Goal: Task Accomplishment & Management: Use online tool/utility

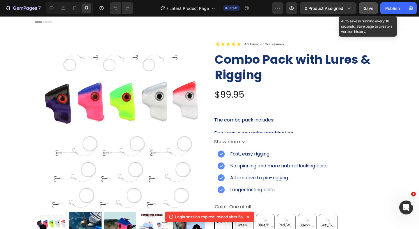
click at [370, 9] on span "Save" at bounding box center [368, 8] width 10 height 5
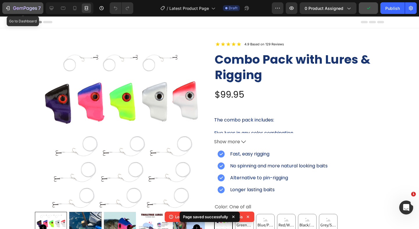
click at [17, 4] on button "7" at bounding box center [22, 8] width 41 height 12
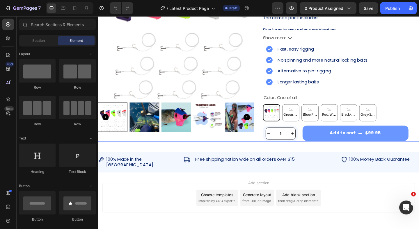
scroll to position [118, 0]
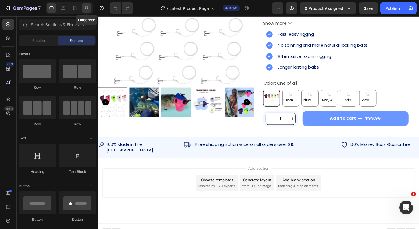
click at [86, 9] on icon at bounding box center [86, 7] width 2 height 1
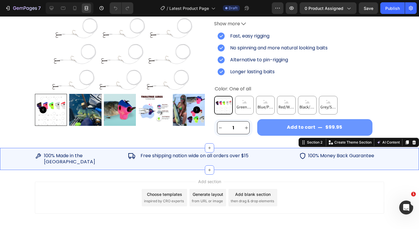
click at [122, 151] on div "Image 100% Made in the [GEOGRAPHIC_DATA] Heading Row Image Free shipping nation…" at bounding box center [209, 159] width 419 height 22
click at [53, 7] on icon at bounding box center [52, 8] width 6 height 6
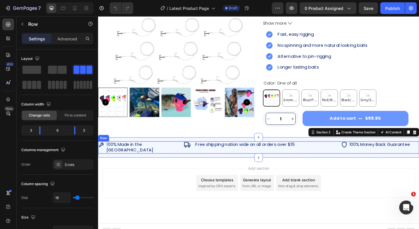
click at [184, 156] on div "Image 100% Made in the [GEOGRAPHIC_DATA] Heading Row Image Free shipping nation…" at bounding box center [272, 158] width 349 height 13
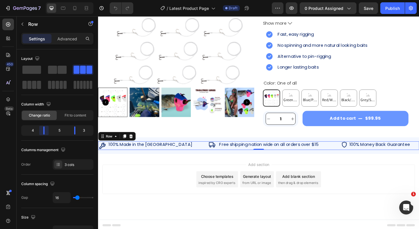
drag, startPoint x: 41, startPoint y: 131, endPoint x: 45, endPoint y: 130, distance: 4.1
click at [45, 0] on body "7 Version history / Latest Product Page Draft Preview 0 product assigned Save P…" at bounding box center [209, 0] width 419 height 0
click at [88, 10] on icon at bounding box center [86, 8] width 6 height 6
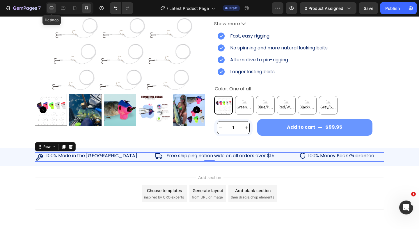
click at [53, 9] on icon at bounding box center [52, 8] width 4 height 4
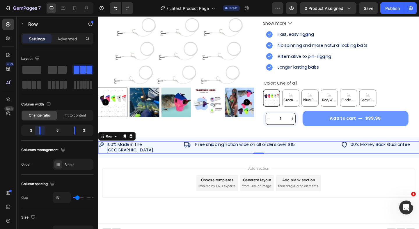
click at [42, 0] on body "7 Version history / Latest Product Page Draft Preview 0 product assigned Save P…" at bounding box center [209, 0] width 419 height 0
type input "13"
type input "12"
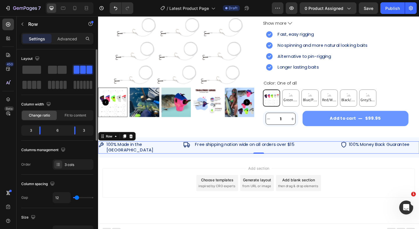
type input "11"
type input "10"
type input "9"
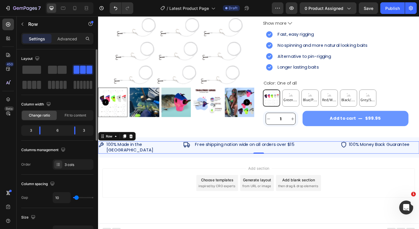
type input "9"
type input "8"
type input "7"
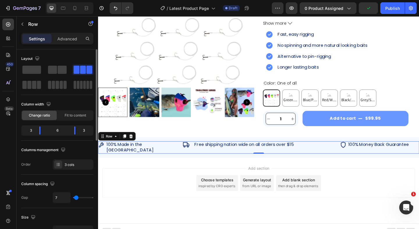
type input "6"
type input "5"
click at [76, 197] on input "range" at bounding box center [83, 197] width 20 height 1
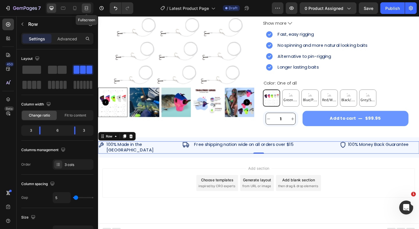
click at [85, 9] on icon at bounding box center [86, 8] width 6 height 6
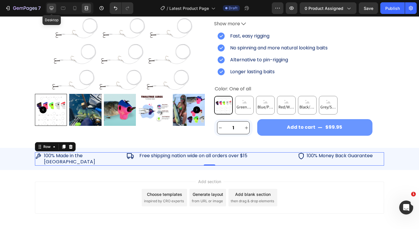
click at [53, 9] on icon at bounding box center [52, 8] width 6 height 6
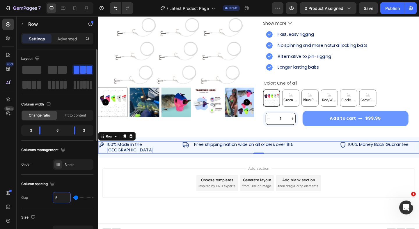
click at [62, 195] on input "5" at bounding box center [61, 197] width 17 height 10
type input "4"
type input "40"
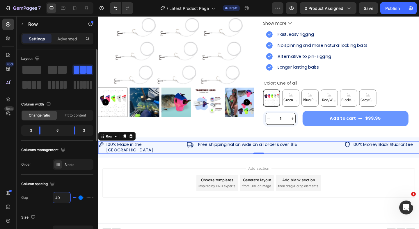
scroll to position [118, 0]
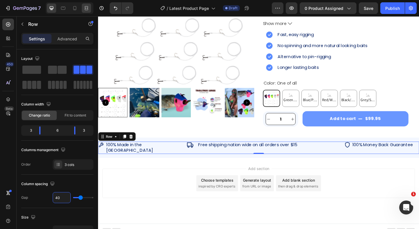
type input "40"
click at [88, 8] on icon at bounding box center [86, 8] width 6 height 6
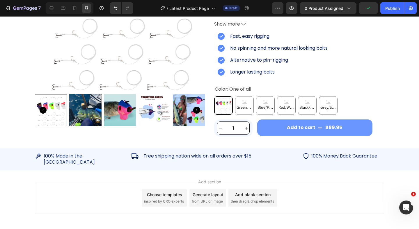
click at [374, 174] on div "Add section Choose templates inspired by CRO experts Generate layout from URL o…" at bounding box center [209, 206] width 419 height 72
click at [282, 156] on h2 "Free shipping nation wide on all orders over $15" at bounding box center [217, 156] width 148 height 7
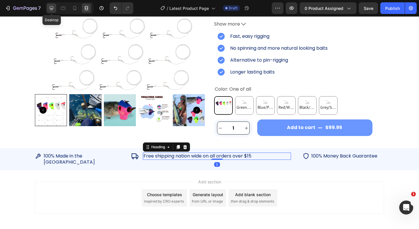
click at [53, 6] on icon at bounding box center [52, 8] width 6 height 6
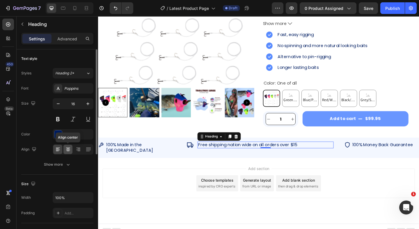
click at [68, 149] on icon at bounding box center [68, 150] width 6 height 6
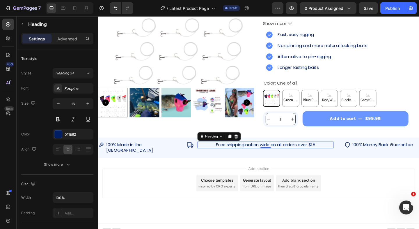
click at [86, 13] on div at bounding box center [70, 8] width 48 height 12
click at [86, 8] on icon at bounding box center [87, 7] width 2 height 1
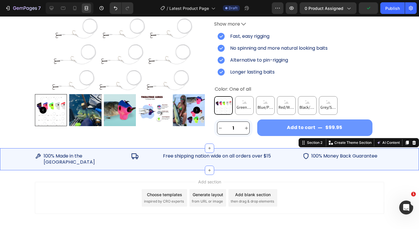
click at [142, 160] on div "Image 100% Made in the [GEOGRAPHIC_DATA] Heading Row Image Free shipping nation…" at bounding box center [209, 159] width 419 height 22
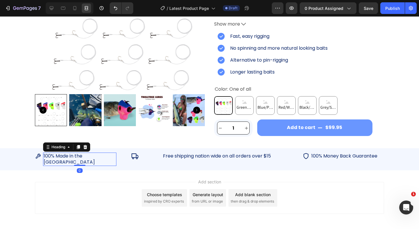
click at [80, 158] on h2 "100% Made in the [GEOGRAPHIC_DATA]" at bounding box center [79, 159] width 73 height 13
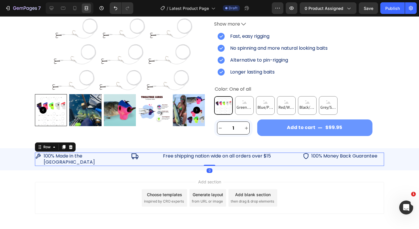
click at [125, 158] on div "Image 100% Made in the [GEOGRAPHIC_DATA] Heading Row Image Free shipping nation…" at bounding box center [209, 159] width 349 height 13
click at [51, 4] on div at bounding box center [51, 7] width 9 height 9
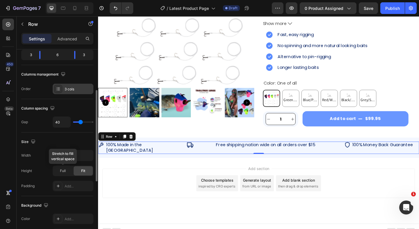
scroll to position [81, 0]
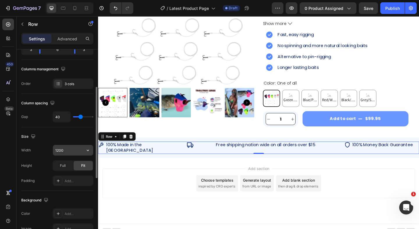
click at [70, 151] on input "1200" at bounding box center [73, 150] width 40 height 10
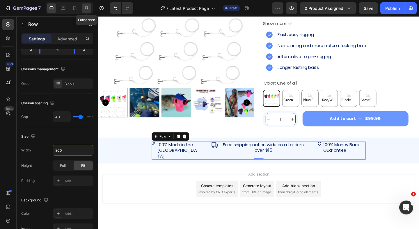
click at [84, 7] on icon at bounding box center [86, 8] width 6 height 6
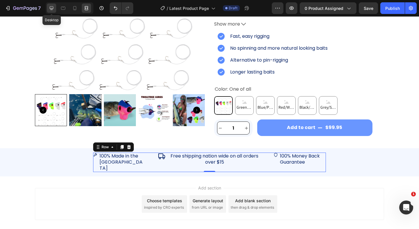
click at [52, 9] on icon at bounding box center [52, 8] width 4 height 4
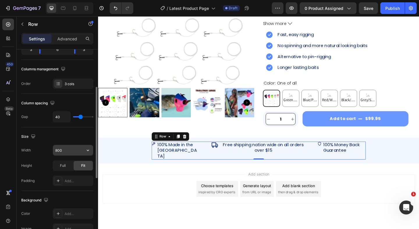
click at [69, 151] on input "800" at bounding box center [73, 150] width 40 height 10
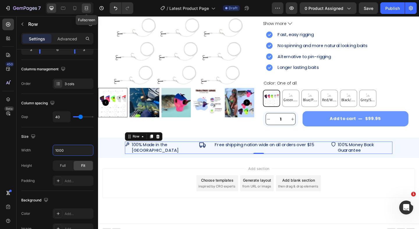
click at [85, 6] on icon at bounding box center [86, 8] width 6 height 6
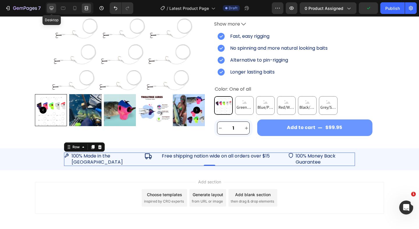
click at [49, 7] on icon at bounding box center [52, 8] width 6 height 6
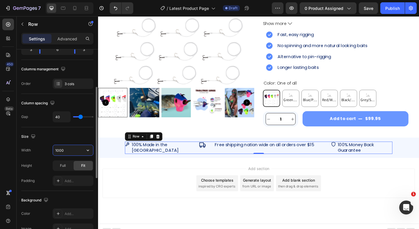
click at [70, 148] on input "1000" at bounding box center [73, 150] width 40 height 10
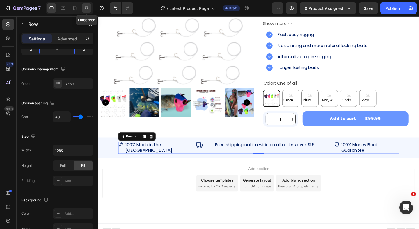
click at [84, 10] on icon at bounding box center [86, 8] width 6 height 6
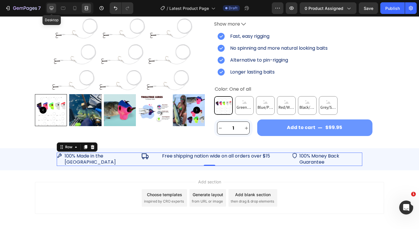
click at [54, 9] on icon at bounding box center [52, 8] width 6 height 6
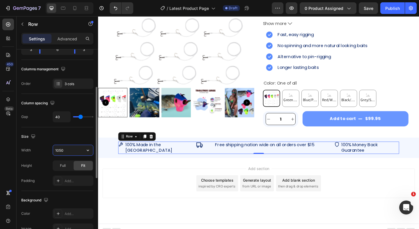
click at [72, 149] on input "1050" at bounding box center [73, 150] width 40 height 10
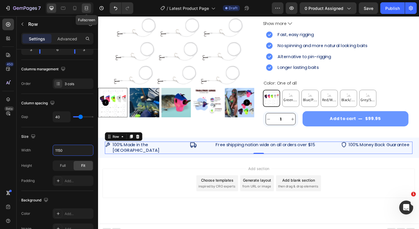
type input "1150"
click at [83, 7] on div at bounding box center [86, 7] width 9 height 9
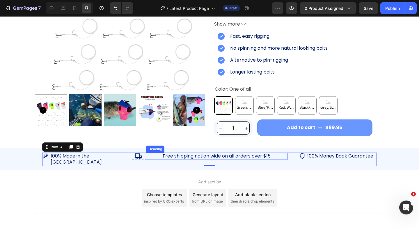
click at [154, 156] on h2 "Free shipping nation wide on all orders over $15" at bounding box center [216, 156] width 141 height 7
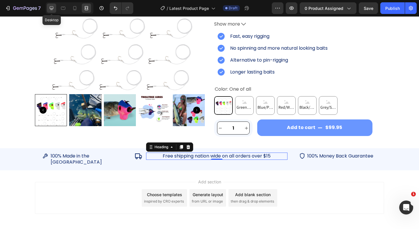
click at [49, 7] on icon at bounding box center [52, 8] width 6 height 6
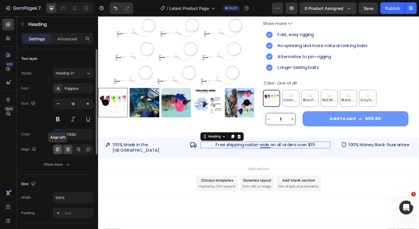
click at [56, 152] on icon at bounding box center [58, 150] width 6 height 6
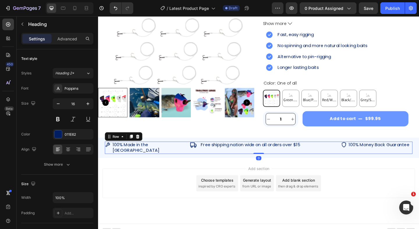
click at [189, 154] on div "Image 100% Made in the [GEOGRAPHIC_DATA] Heading Row Image Free shipping nation…" at bounding box center [272, 159] width 334 height 13
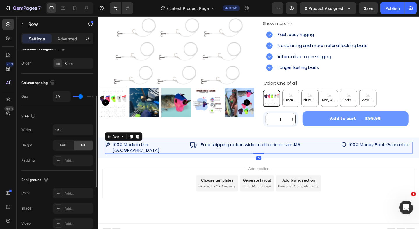
scroll to position [101, 0]
click at [67, 134] on input "1150" at bounding box center [73, 130] width 40 height 10
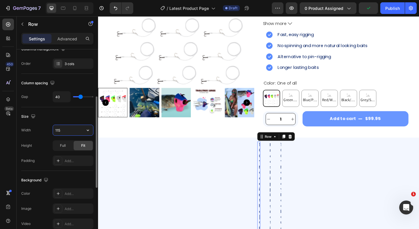
type input "1150"
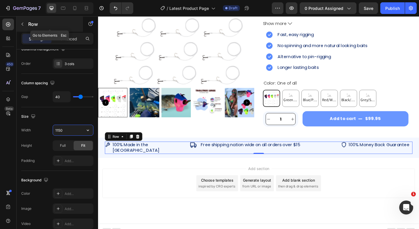
click at [23, 22] on icon "button" at bounding box center [22, 24] width 5 height 5
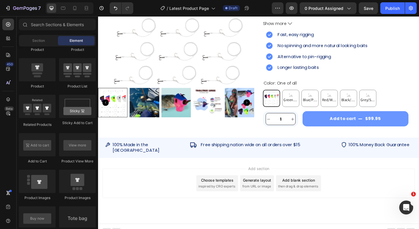
scroll to position [802, 0]
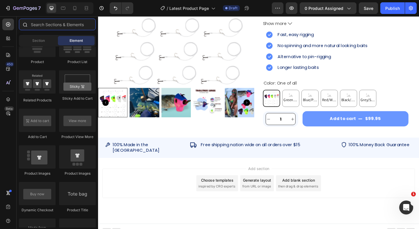
click at [60, 26] on input "text" at bounding box center [57, 25] width 77 height 12
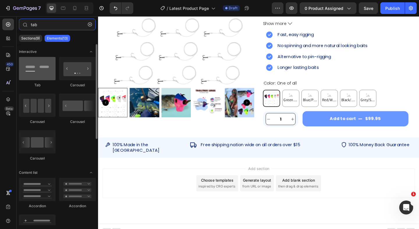
type input "tab"
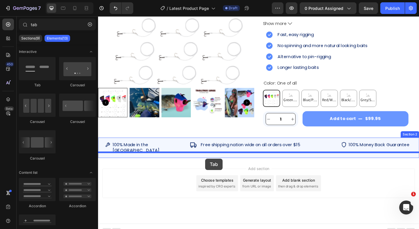
drag, startPoint x: 141, startPoint y: 90, endPoint x: 214, endPoint y: 171, distance: 109.5
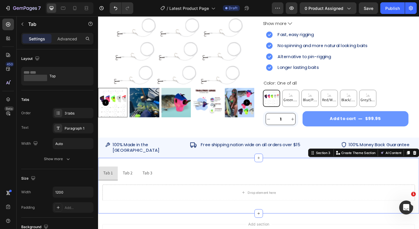
click at [240, 170] on div "Tab 1 Tab 2 Tab 3 Drop element here Tab Section 3 You can create reusable secti…" at bounding box center [272, 200] width 349 height 60
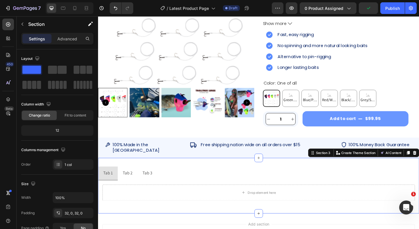
click at [92, 9] on div at bounding box center [70, 8] width 48 height 12
click at [83, 9] on div at bounding box center [86, 7] width 9 height 9
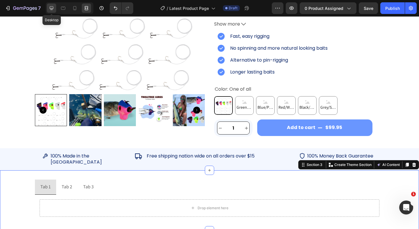
click at [52, 7] on icon at bounding box center [52, 8] width 6 height 6
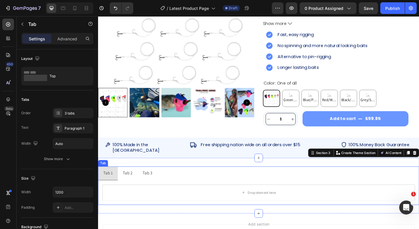
click at [117, 180] on li "Tab 1" at bounding box center [108, 187] width 21 height 15
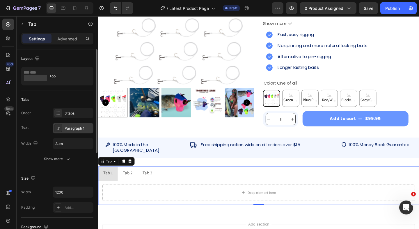
click at [75, 132] on div "Paragraph 1" at bounding box center [73, 128] width 41 height 10
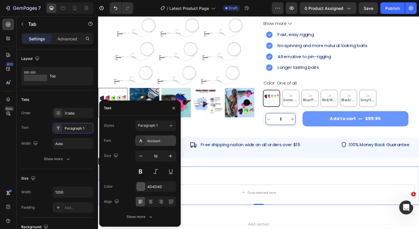
click at [158, 143] on div "Assistant" at bounding box center [160, 140] width 27 height 5
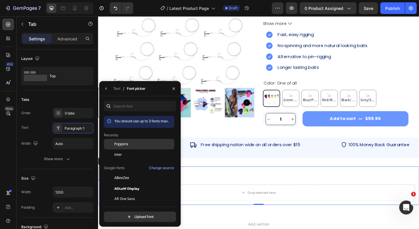
click at [132, 145] on div "Poppins" at bounding box center [143, 144] width 59 height 5
click at [174, 89] on icon "button" at bounding box center [173, 88] width 2 height 2
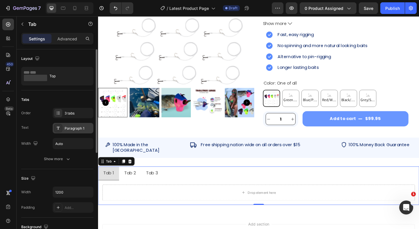
click at [78, 131] on div "Paragraph 1" at bounding box center [73, 128] width 41 height 10
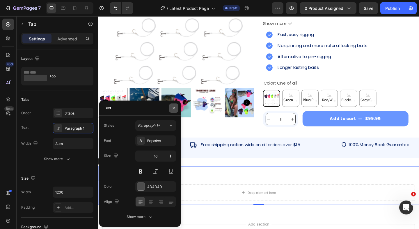
click at [172, 108] on icon "button" at bounding box center [173, 108] width 5 height 5
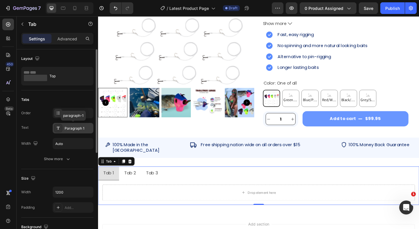
click at [76, 129] on div "Paragraph 1" at bounding box center [78, 128] width 27 height 5
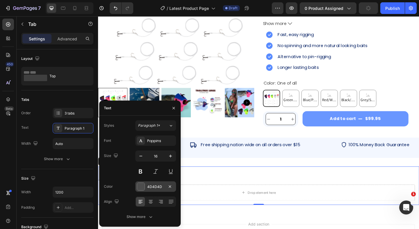
click at [142, 187] on div at bounding box center [141, 187] width 8 height 8
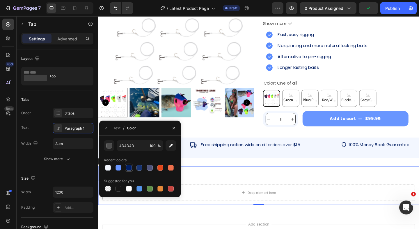
click at [130, 168] on div at bounding box center [129, 168] width 6 height 6
type input "011E62"
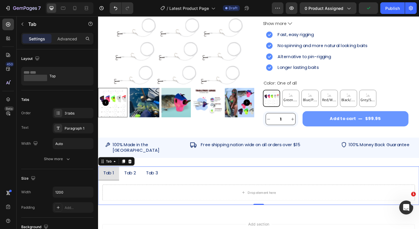
click at [237, 183] on ul "Tab 1 Tab 2 Tab 3" at bounding box center [272, 187] width 349 height 15
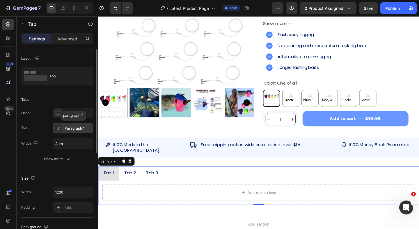
click at [73, 129] on div "Paragraph 1" at bounding box center [78, 128] width 27 height 5
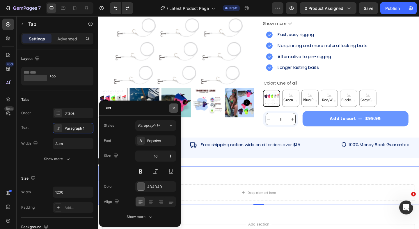
click at [176, 108] on icon "button" at bounding box center [173, 108] width 5 height 5
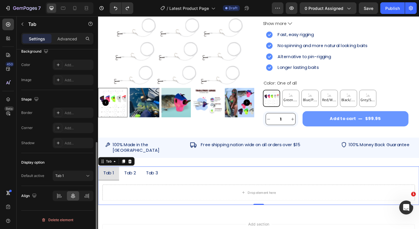
scroll to position [175, 0]
click at [60, 38] on p "Advanced" at bounding box center [67, 39] width 20 height 6
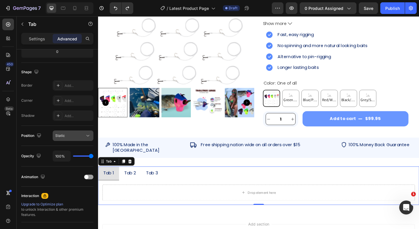
scroll to position [0, 0]
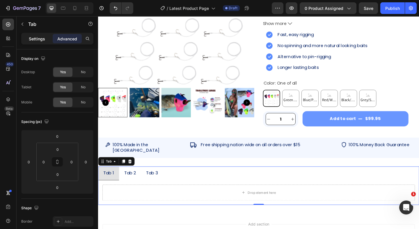
click at [37, 37] on p "Settings" at bounding box center [37, 39] width 16 height 6
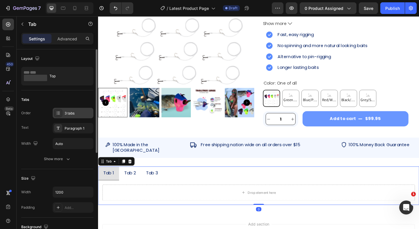
click at [75, 113] on div "3 tabs" at bounding box center [78, 113] width 27 height 5
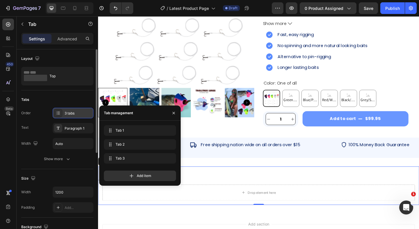
click at [75, 113] on div "3 tabs" at bounding box center [78, 113] width 27 height 5
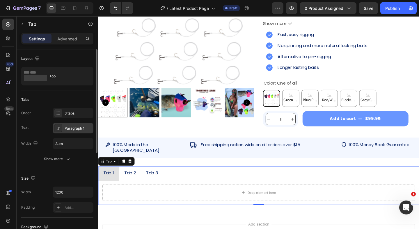
click at [74, 130] on div "Paragraph 1" at bounding box center [78, 128] width 27 height 5
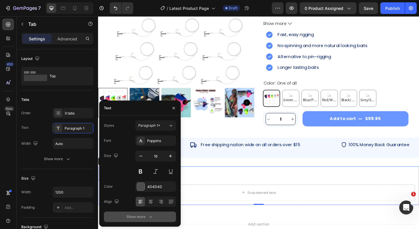
click at [134, 217] on div "Show more" at bounding box center [139, 217] width 27 height 6
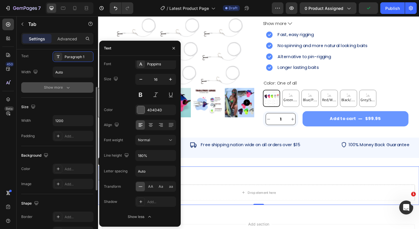
scroll to position [79, 0]
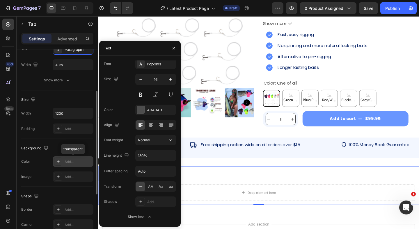
click at [74, 159] on div "Add..." at bounding box center [78, 161] width 27 height 5
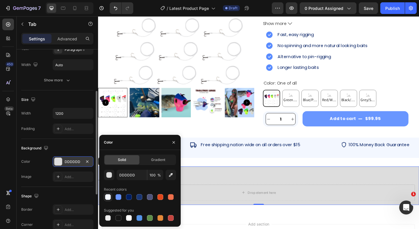
click at [109, 196] on div at bounding box center [108, 197] width 6 height 6
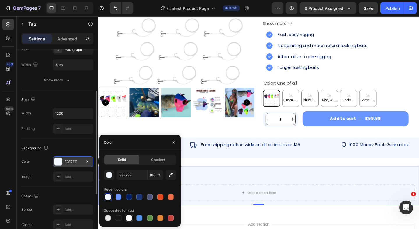
click at [128, 217] on div at bounding box center [129, 218] width 6 height 6
type input "FFFFFF"
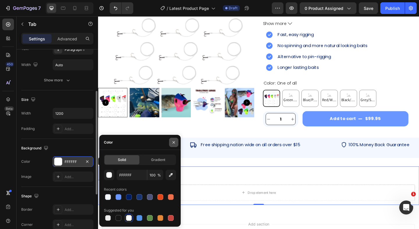
click at [172, 142] on icon "button" at bounding box center [173, 142] width 5 height 5
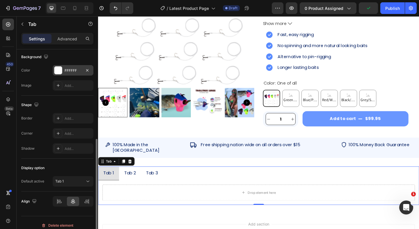
scroll to position [176, 0]
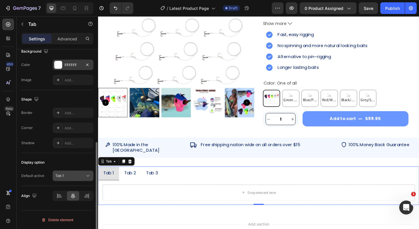
click at [69, 175] on div "Tab 1" at bounding box center [70, 175] width 30 height 5
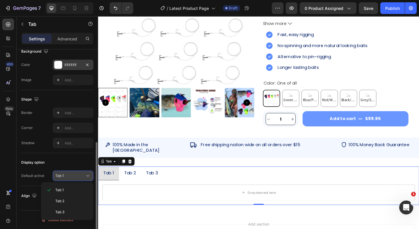
click at [69, 175] on div "Tab 1" at bounding box center [70, 175] width 30 height 5
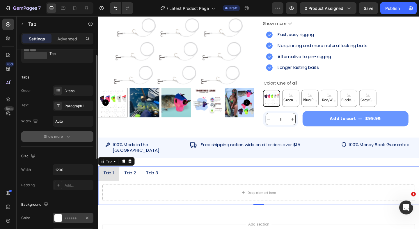
scroll to position [0, 0]
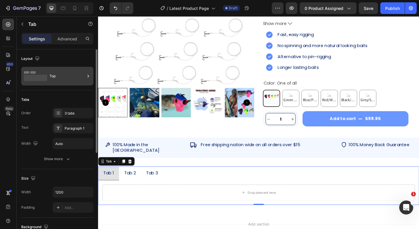
click at [56, 80] on div "Top" at bounding box center [66, 75] width 35 height 13
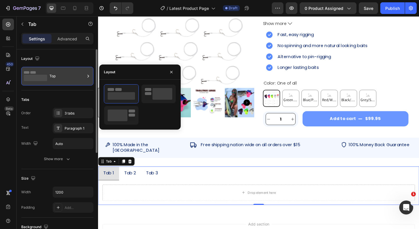
click at [56, 80] on div "Top" at bounding box center [66, 75] width 35 height 13
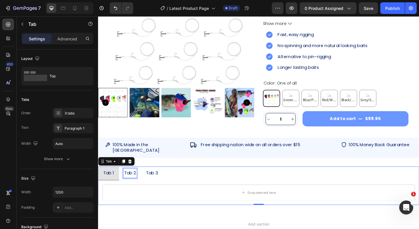
click at [129, 182] on div "Tab 2" at bounding box center [132, 187] width 15 height 10
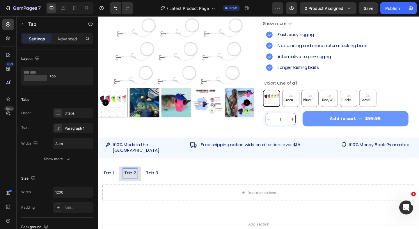
click at [151, 185] on div "Tab 3" at bounding box center [156, 187] width 15 height 10
click at [111, 185] on p "Tab 1" at bounding box center [110, 187] width 12 height 8
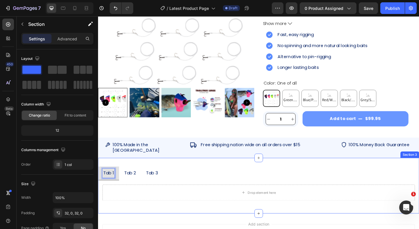
click at [124, 172] on div "Tab 1 Tab 2 Tab 3 Drop element here Tab 0 Section 3" at bounding box center [272, 200] width 349 height 60
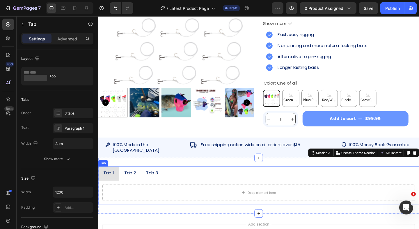
click at [185, 181] on ul "Tab 1 Tab 2 Tab 3" at bounding box center [272, 187] width 349 height 15
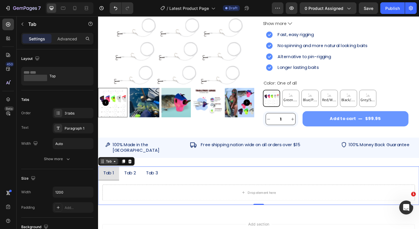
click at [117, 174] on icon at bounding box center [116, 174] width 2 height 1
click at [8, 140] on div "450 Beta" at bounding box center [8, 103] width 12 height 169
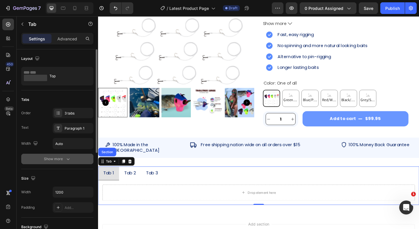
click at [56, 159] on div "Show more" at bounding box center [57, 159] width 27 height 6
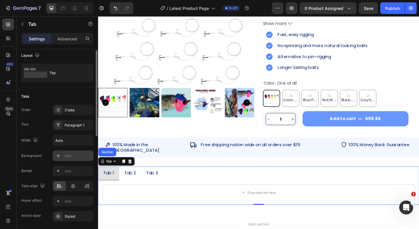
scroll to position [4, 0]
click at [72, 155] on div "Add..." at bounding box center [78, 154] width 27 height 5
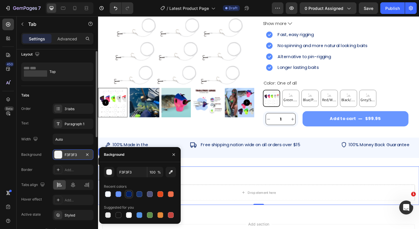
click at [132, 194] on div at bounding box center [128, 194] width 7 height 7
type input "011E62"
click at [174, 156] on icon "button" at bounding box center [173, 154] width 5 height 5
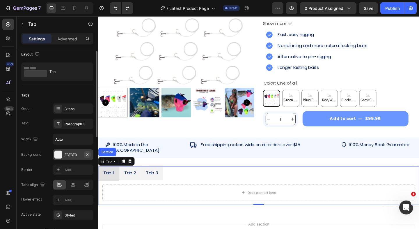
click at [89, 155] on icon "button" at bounding box center [87, 154] width 5 height 5
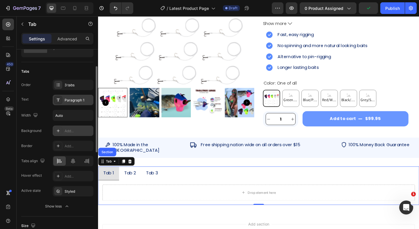
scroll to position [33, 0]
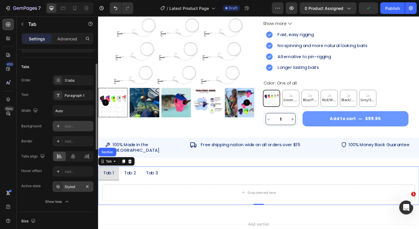
click at [71, 188] on div "Styled" at bounding box center [73, 186] width 17 height 5
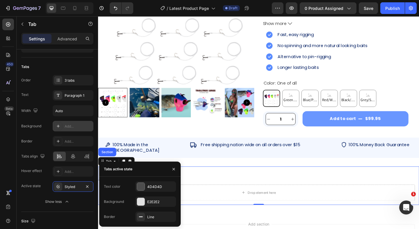
click at [152, 181] on div "Text color 4D4D4D Background E2E2E2 Border Line" at bounding box center [139, 202] width 81 height 50
click at [152, 185] on div "4D4D4D" at bounding box center [155, 186] width 17 height 5
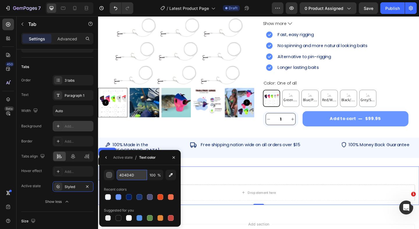
click at [0, 0] on input "4D4D4D" at bounding box center [0, 0] width 0 height 0
paste input "[URL][DOMAIN_NAME]"
type input "98A2B3"
click at [0, 0] on input "98A2B3" at bounding box center [0, 0] width 0 height 0
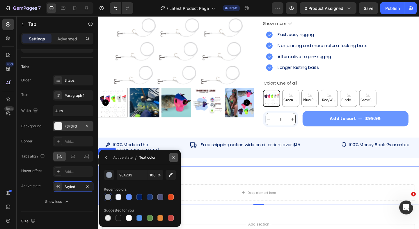
click at [175, 155] on icon "button" at bounding box center [173, 157] width 5 height 5
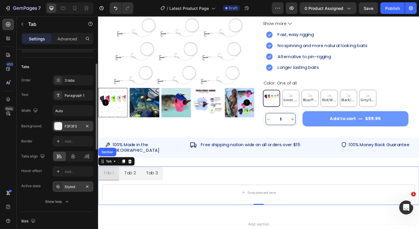
click at [72, 190] on div "Styled" at bounding box center [73, 186] width 41 height 10
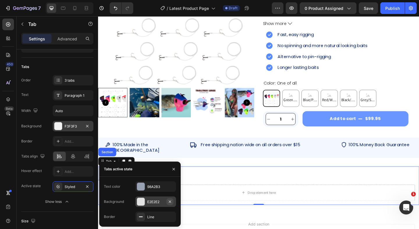
click at [170, 201] on icon "button" at bounding box center [170, 201] width 2 height 2
click at [174, 170] on icon "button" at bounding box center [173, 169] width 5 height 5
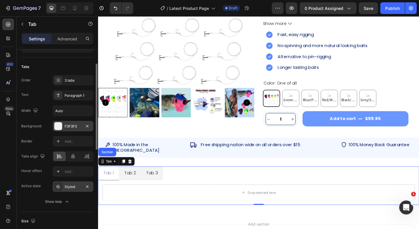
click at [67, 188] on div "Styled" at bounding box center [73, 186] width 17 height 5
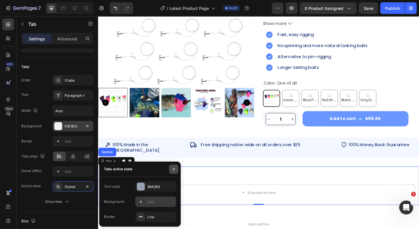
click at [175, 168] on icon "button" at bounding box center [173, 169] width 5 height 5
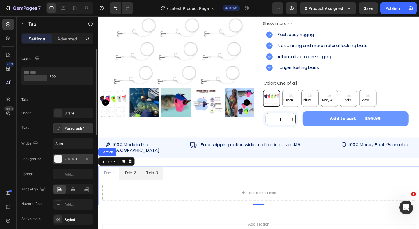
click at [71, 127] on div "Paragraph 1" at bounding box center [78, 128] width 27 height 5
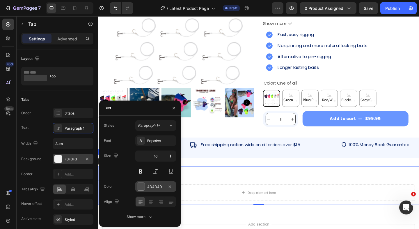
click at [154, 187] on div "4D4D4D" at bounding box center [155, 186] width 17 height 5
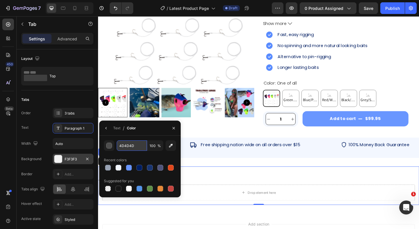
click at [0, 0] on input "4D4D4D" at bounding box center [0, 0] width 0 height 0
paste input "98A2B3"
type input "98A2B3"
click at [172, 128] on icon "button" at bounding box center [173, 128] width 5 height 5
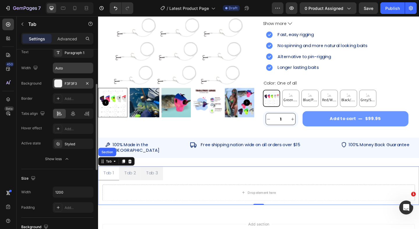
scroll to position [77, 0]
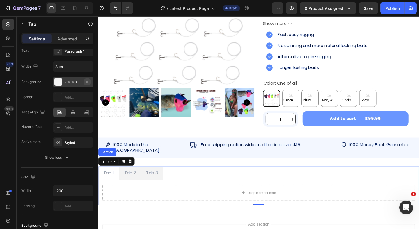
click at [88, 82] on icon "button" at bounding box center [87, 82] width 5 height 5
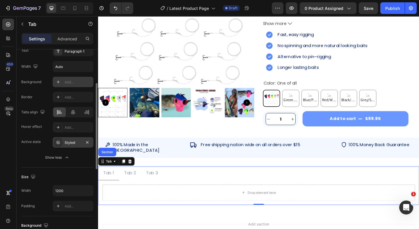
click at [68, 143] on div "Styled" at bounding box center [73, 142] width 17 height 5
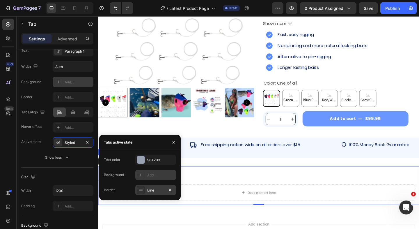
click at [151, 190] on div "Line" at bounding box center [155, 190] width 17 height 5
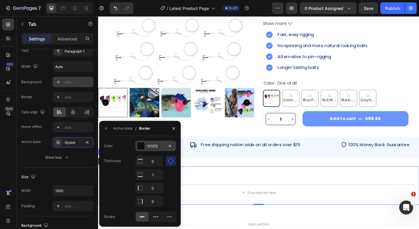
click at [155, 146] on div "121212" at bounding box center [155, 146] width 17 height 5
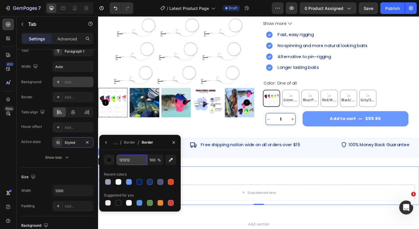
click at [0, 0] on input "121212" at bounding box center [0, 0] width 0 height 0
type input "588BFF"
click at [173, 141] on icon "button" at bounding box center [173, 142] width 5 height 5
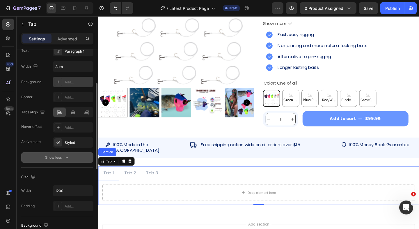
click at [74, 160] on button "Show less" at bounding box center [57, 157] width 72 height 10
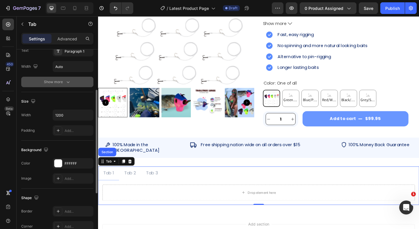
click at [66, 80] on icon "button" at bounding box center [68, 82] width 6 height 6
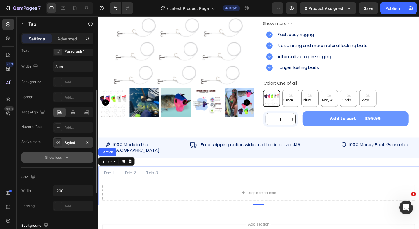
click at [75, 144] on div "Styled" at bounding box center [73, 142] width 17 height 5
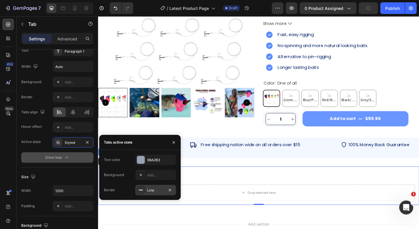
click at [158, 190] on div "Line" at bounding box center [155, 190] width 17 height 5
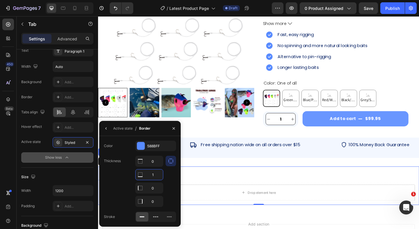
click at [156, 174] on input "1" at bounding box center [148, 175] width 27 height 10
type input "5"
click at [176, 127] on button "button" at bounding box center [173, 128] width 9 height 9
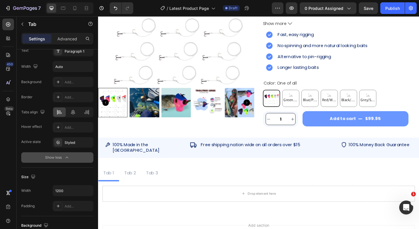
click at [143, 183] on li "Tab 2" at bounding box center [133, 188] width 24 height 16
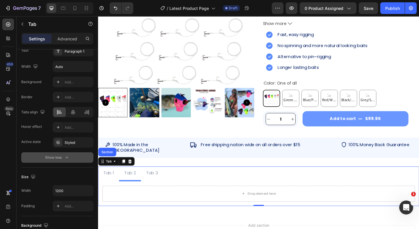
click at [166, 184] on li "Tab 3" at bounding box center [157, 188] width 24 height 16
click at [118, 186] on li "Tab 1" at bounding box center [109, 188] width 23 height 16
click at [75, 141] on div "Styled" at bounding box center [73, 142] width 17 height 5
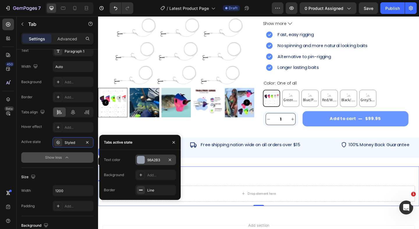
click at [153, 158] on div "98A2B3" at bounding box center [155, 160] width 17 height 5
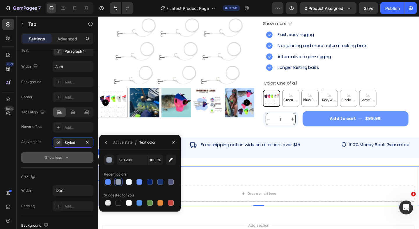
click at [109, 185] on div at bounding box center [107, 182] width 7 height 7
type input "588BFF"
click at [176, 142] on button "button" at bounding box center [173, 142] width 9 height 9
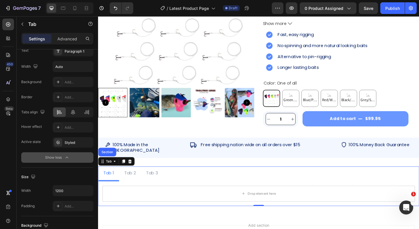
click at [141, 183] on li "Tab 2" at bounding box center [133, 188] width 24 height 16
click at [165, 185] on li "Tab 3" at bounding box center [157, 188] width 24 height 16
click at [117, 183] on li "Tab 1" at bounding box center [109, 188] width 23 height 16
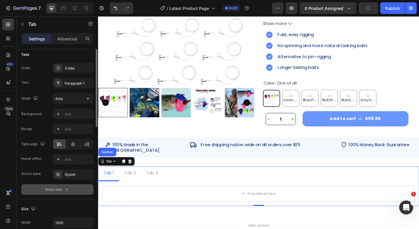
scroll to position [26, 0]
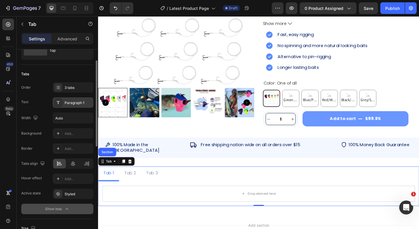
click at [74, 104] on div "Paragraph 1" at bounding box center [78, 102] width 27 height 5
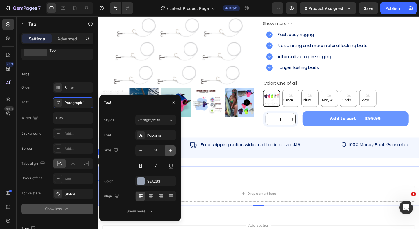
click at [169, 148] on icon "button" at bounding box center [170, 151] width 6 height 6
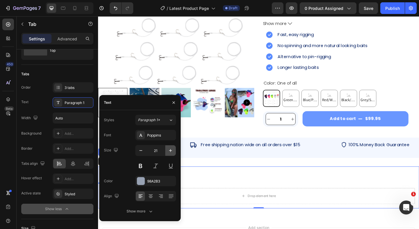
click at [169, 148] on icon "button" at bounding box center [170, 151] width 6 height 6
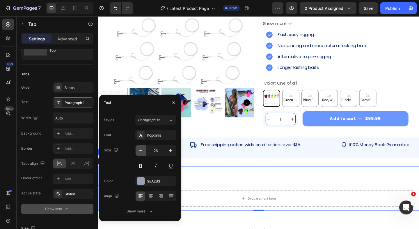
click at [143, 150] on icon "button" at bounding box center [141, 151] width 6 height 6
click at [140, 164] on button at bounding box center [140, 166] width 10 height 10
click at [173, 103] on icon "button" at bounding box center [173, 102] width 5 height 5
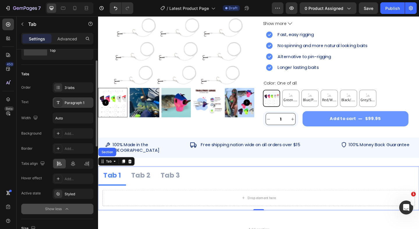
click at [72, 104] on div "Paragraph 1" at bounding box center [78, 102] width 27 height 5
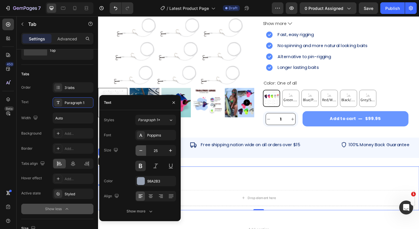
click at [140, 149] on icon "button" at bounding box center [141, 151] width 6 height 6
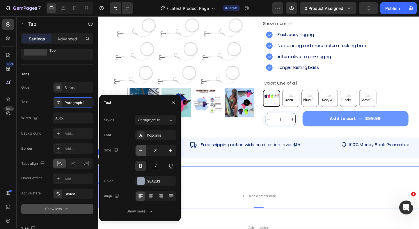
type input "20"
click at [174, 104] on icon "button" at bounding box center [173, 102] width 5 height 5
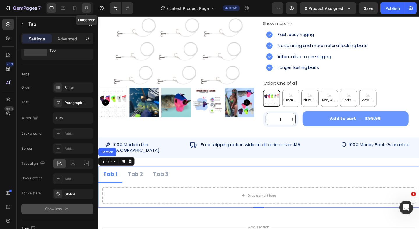
click at [89, 6] on div at bounding box center [86, 7] width 9 height 9
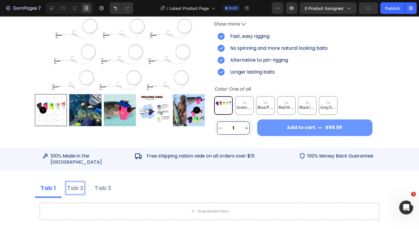
click at [80, 183] on p "Tab 2" at bounding box center [75, 188] width 17 height 10
click at [54, 183] on p "Tab 1" at bounding box center [47, 188] width 15 height 10
click at [55, 182] on div "Tab 1" at bounding box center [48, 188] width 17 height 12
click at [100, 183] on p "Tab 2" at bounding box center [94, 188] width 17 height 10
click at [101, 183] on p "Tab 2" at bounding box center [94, 188] width 17 height 10
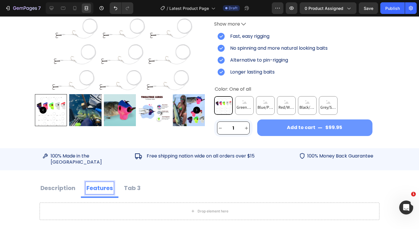
click at [137, 183] on p "Tab 3" at bounding box center [132, 188] width 17 height 10
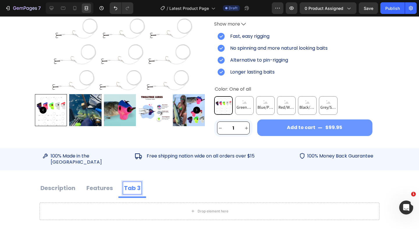
click at [140, 182] on div "Tab 3" at bounding box center [132, 188] width 18 height 12
click at [138, 183] on p "Tab 3Specifications" at bounding box center [154, 188] width 60 height 10
click at [53, 8] on icon at bounding box center [52, 8] width 6 height 6
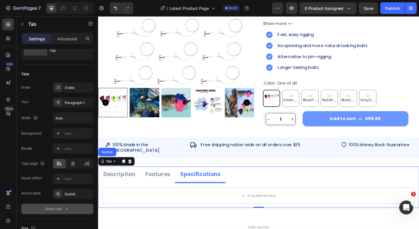
click at [267, 184] on ul "Description Features Specifications" at bounding box center [272, 189] width 349 height 18
click at [73, 87] on div "3 tabs" at bounding box center [78, 87] width 27 height 5
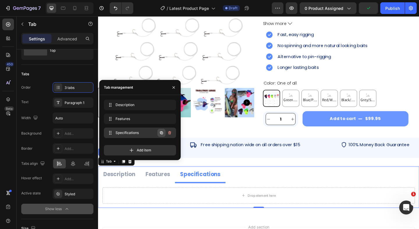
click at [160, 134] on icon "button" at bounding box center [161, 133] width 5 height 5
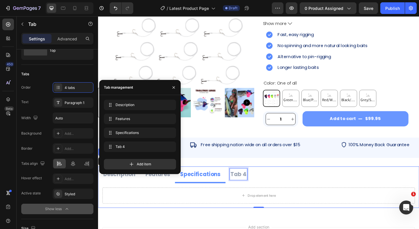
click at [254, 182] on div "Tab 4" at bounding box center [250, 188] width 19 height 12
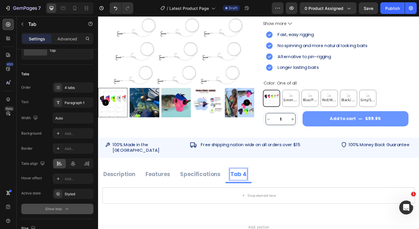
click at [257, 182] on div "Tab 4" at bounding box center [250, 188] width 19 height 12
click at [255, 183] on p "Tab 4Shipping & Returns" at bounding box center [279, 188] width 74 height 10
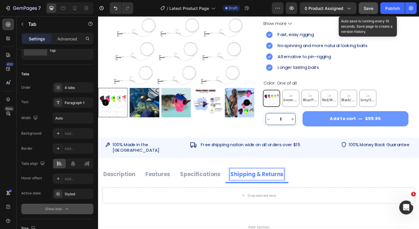
click at [368, 10] on span "Save" at bounding box center [368, 8] width 10 height 5
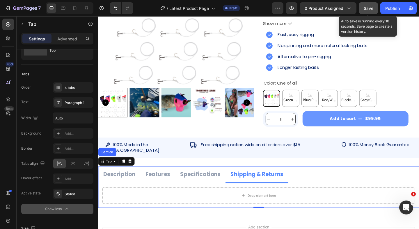
click at [129, 184] on p "Description" at bounding box center [121, 188] width 35 height 10
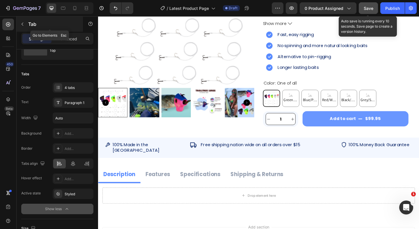
click at [21, 24] on icon "button" at bounding box center [22, 24] width 5 height 5
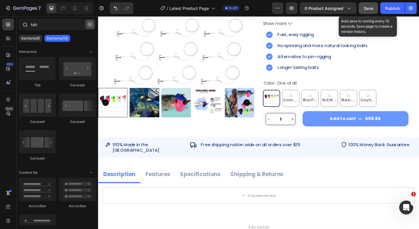
click at [89, 25] on icon "button" at bounding box center [90, 24] width 4 height 4
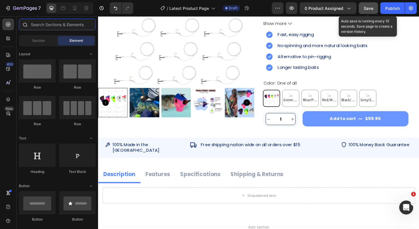
click at [89, 25] on input "text" at bounding box center [57, 25] width 77 height 12
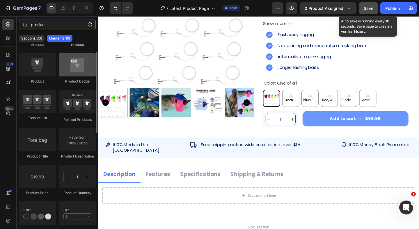
scroll to position [86, 0]
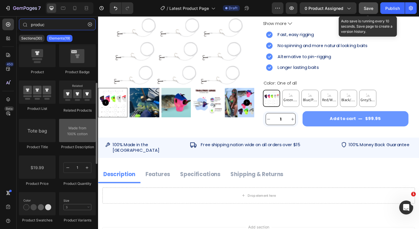
type input "produc"
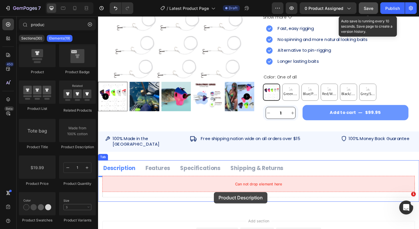
scroll to position [128, 0]
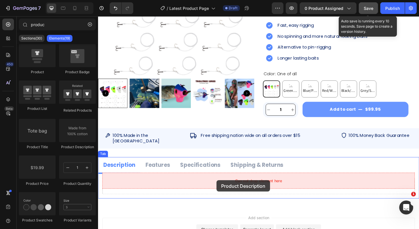
drag, startPoint x: 174, startPoint y: 151, endPoint x: 227, endPoint y: 195, distance: 68.8
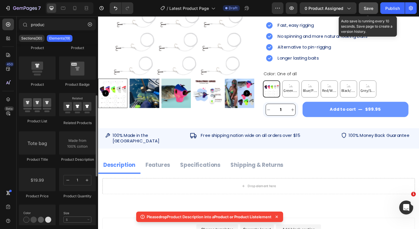
scroll to position [0, 0]
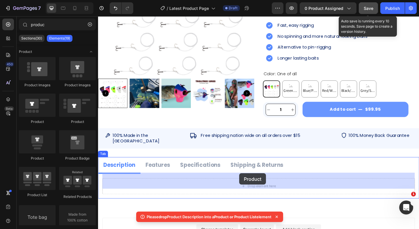
drag, startPoint x: 135, startPoint y: 160, endPoint x: 251, endPoint y: 187, distance: 119.9
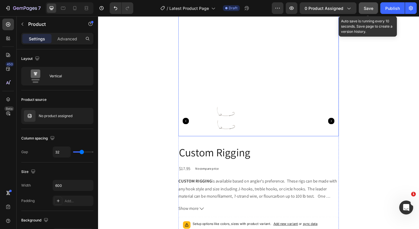
scroll to position [395, 0]
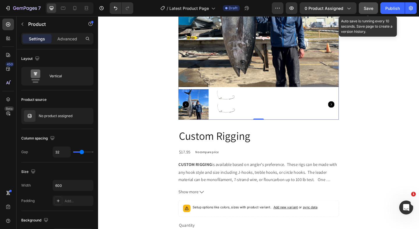
click at [303, 123] on div at bounding box center [272, 112] width 174 height 33
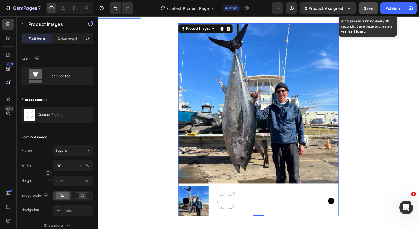
scroll to position [291, 0]
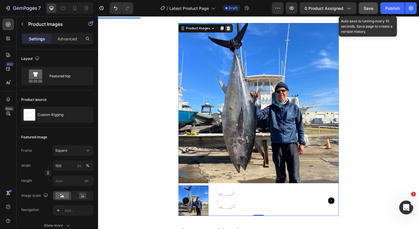
click at [240, 28] on icon at bounding box center [240, 29] width 4 height 4
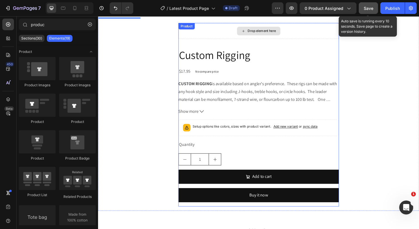
click at [238, 36] on div "Drop element here" at bounding box center [272, 32] width 174 height 17
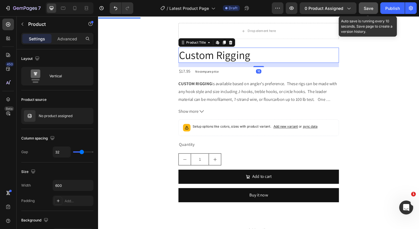
click at [283, 62] on h2 "Custom Rigging" at bounding box center [272, 58] width 174 height 17
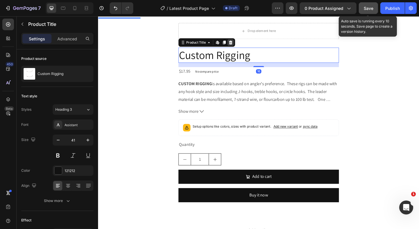
click at [243, 44] on icon at bounding box center [242, 45] width 4 height 4
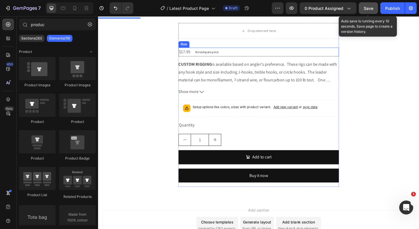
drag, startPoint x: 278, startPoint y: 56, endPoint x: 274, endPoint y: 56, distance: 4.1
click at [278, 56] on div "$17.95 Product Price Product Price No compare price Product Price Row" at bounding box center [272, 55] width 174 height 10
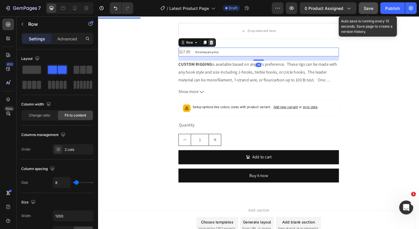
click at [223, 44] on div at bounding box center [220, 44] width 7 height 7
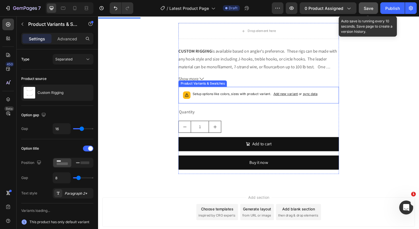
click at [242, 97] on div "Setup options like colors, sizes with product variant. Add new variant or sync …" at bounding box center [272, 102] width 169 height 13
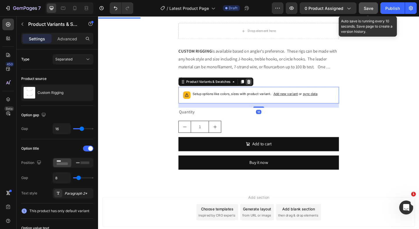
click at [261, 88] on icon at bounding box center [261, 87] width 5 height 5
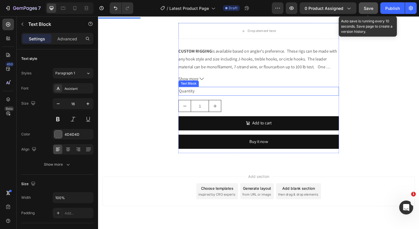
click at [257, 95] on div "Quantity" at bounding box center [272, 98] width 174 height 10
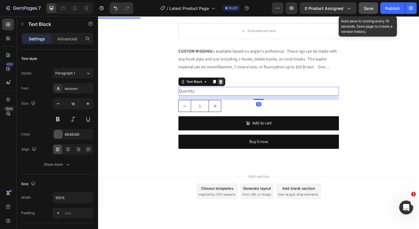
click at [233, 88] on icon at bounding box center [231, 87] width 5 height 5
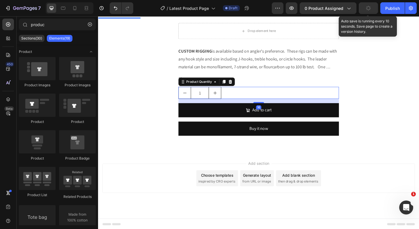
click at [256, 98] on div "1" at bounding box center [272, 99] width 174 height 13
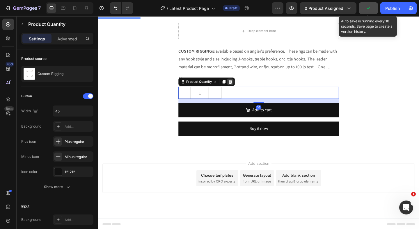
click at [242, 86] on icon at bounding box center [242, 87] width 4 height 4
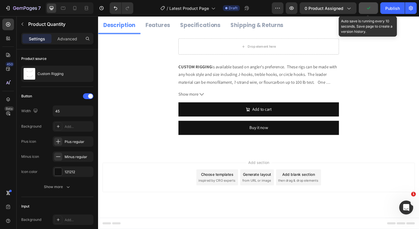
scroll to position [274, 0]
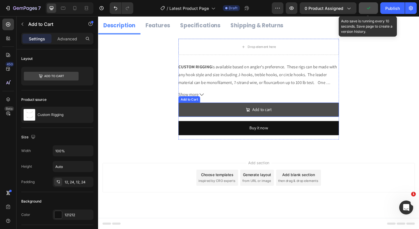
click at [244, 114] on button "Add to cart" at bounding box center [272, 117] width 174 height 15
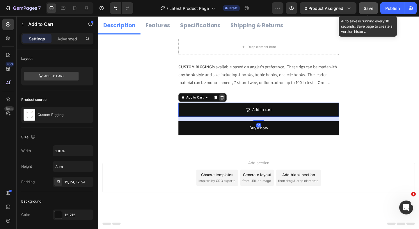
click at [234, 104] on icon at bounding box center [232, 104] width 5 height 5
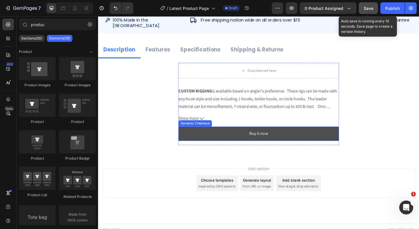
click at [243, 136] on button "Buy it now" at bounding box center [272, 143] width 174 height 15
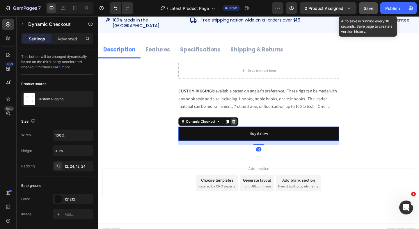
click at [247, 129] on icon at bounding box center [245, 131] width 5 height 5
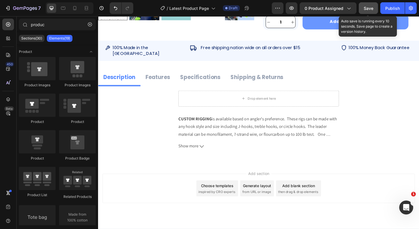
scroll to position [229, 0]
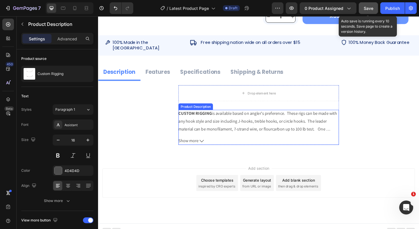
click at [238, 124] on span "is available based on angler's preference. These rigs can be made with any hook…" at bounding box center [271, 143] width 173 height 48
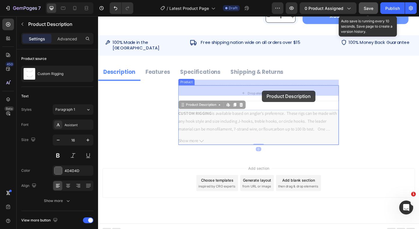
drag, startPoint x: 213, startPoint y: 108, endPoint x: 276, endPoint y: 97, distance: 64.2
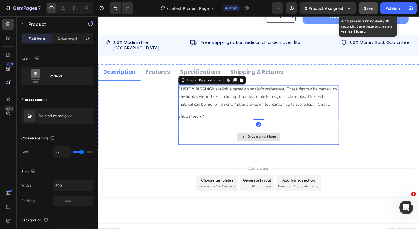
click at [240, 143] on div "Drop element here" at bounding box center [272, 147] width 174 height 17
click at [224, 93] on div "CUSTOM RIGGING is available based on angler's preference. These rigs can be mad…" at bounding box center [272, 103] width 174 height 25
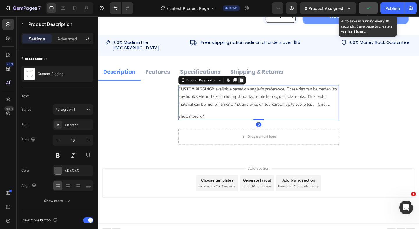
click at [254, 84] on icon at bounding box center [254, 86] width 4 height 4
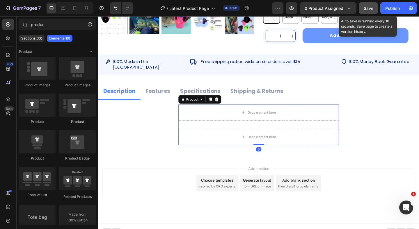
click at [240, 124] on div "Drop element here Drop element here Product 0" at bounding box center [272, 134] width 174 height 44
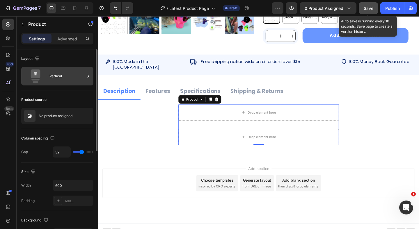
click at [67, 77] on div "Vertical" at bounding box center [66, 75] width 35 height 13
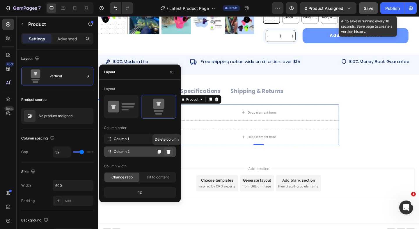
click at [169, 151] on icon at bounding box center [168, 151] width 5 height 5
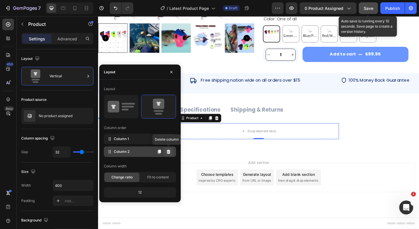
scroll to position [181, 0]
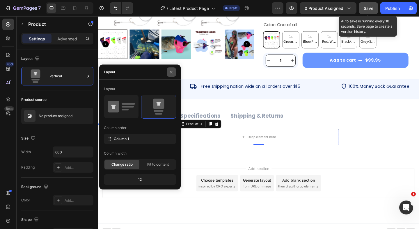
click at [173, 72] on icon "button" at bounding box center [171, 72] width 5 height 5
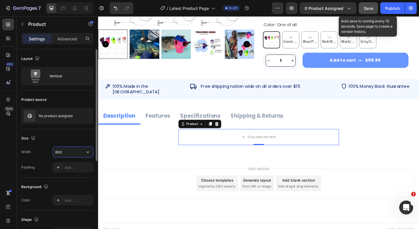
click at [69, 153] on input "600" at bounding box center [73, 152] width 40 height 10
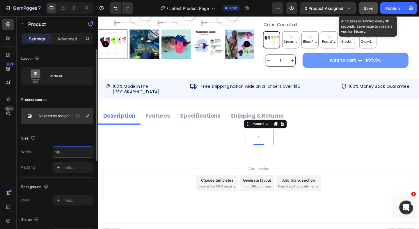
type input "1100"
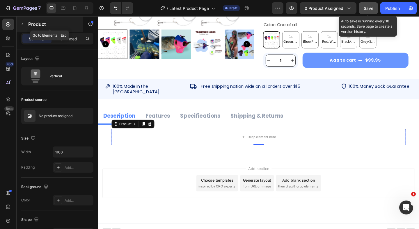
click at [23, 23] on icon "button" at bounding box center [23, 24] width 2 height 3
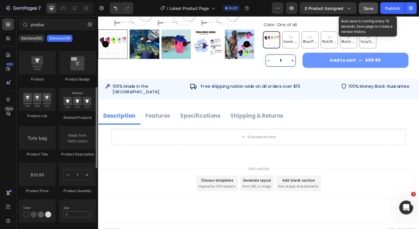
scroll to position [87, 0]
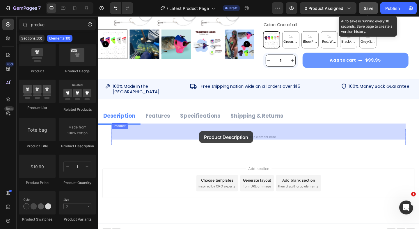
drag, startPoint x: 173, startPoint y: 148, endPoint x: 151, endPoint y: 142, distance: 23.2
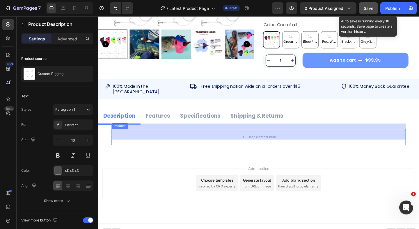
scroll to position [189, 0]
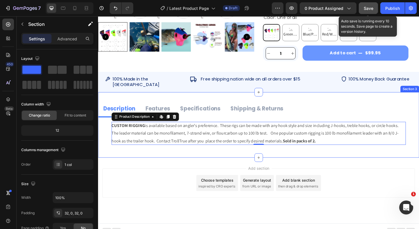
click at [180, 157] on div "Description Features Specifications Shipping & Returns CUSTOM RIGGING is availa…" at bounding box center [272, 134] width 349 height 71
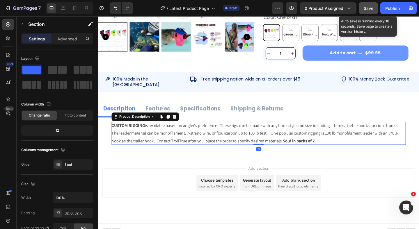
click at [199, 134] on span "is available based on angler's preference. These rigs can be made with any hook…" at bounding box center [270, 143] width 314 height 23
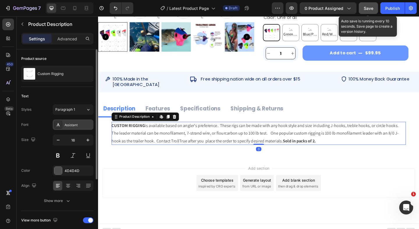
click at [68, 125] on div "Assistant" at bounding box center [78, 124] width 27 height 5
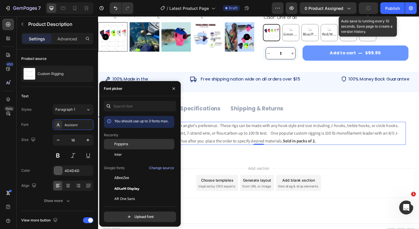
click at [128, 145] on div "Poppins" at bounding box center [143, 144] width 59 height 5
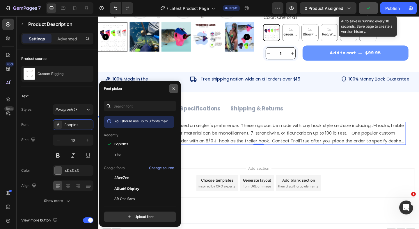
click at [173, 88] on icon "button" at bounding box center [173, 88] width 2 height 2
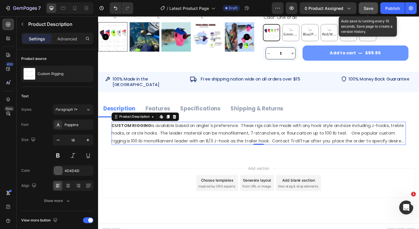
click at [365, 11] on div "Save" at bounding box center [368, 8] width 10 height 6
click at [369, 8] on span "Save" at bounding box center [368, 8] width 10 height 5
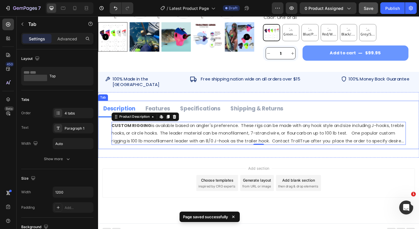
click at [161, 111] on p "Features" at bounding box center [162, 116] width 26 height 10
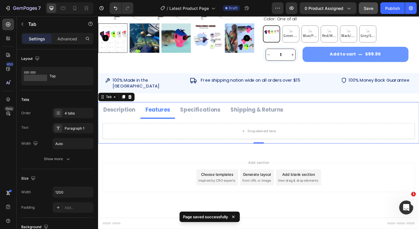
scroll to position [181, 0]
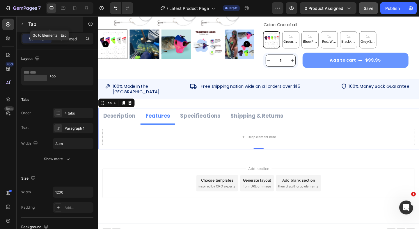
click at [23, 23] on icon "button" at bounding box center [22, 24] width 5 height 5
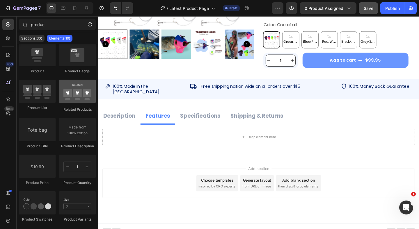
scroll to position [0, 0]
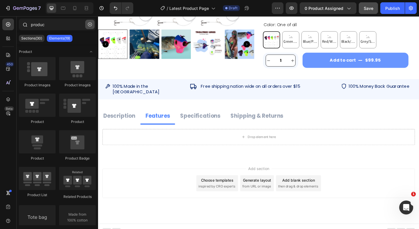
click at [89, 24] on icon "button" at bounding box center [90, 24] width 4 height 4
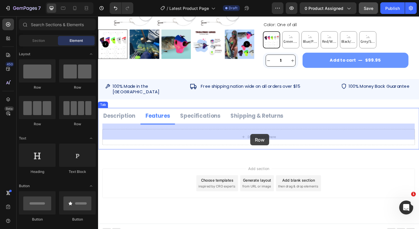
drag, startPoint x: 175, startPoint y: 93, endPoint x: 263, endPoint y: 145, distance: 102.3
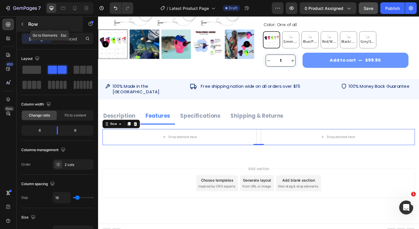
click at [22, 23] on icon "button" at bounding box center [23, 24] width 2 height 3
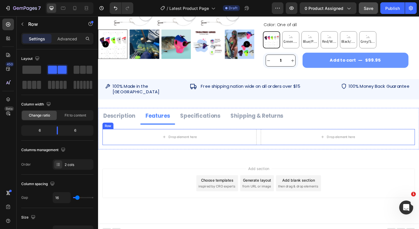
click at [271, 139] on div "Drop element here Drop element here Row" at bounding box center [273, 147] width 340 height 17
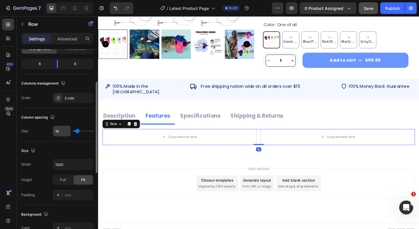
scroll to position [67, 0]
click at [67, 163] on input "1200" at bounding box center [73, 163] width 40 height 10
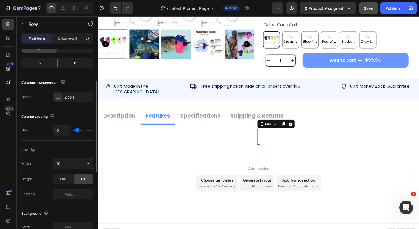
type input "1100"
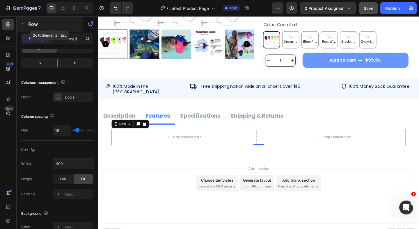
click at [21, 24] on icon "button" at bounding box center [22, 24] width 5 height 5
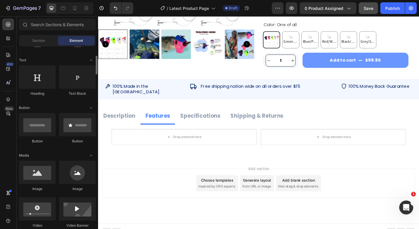
scroll to position [79, 0]
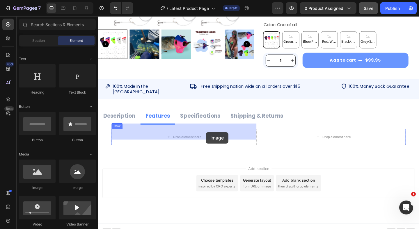
drag, startPoint x: 138, startPoint y: 190, endPoint x: 215, endPoint y: 142, distance: 90.9
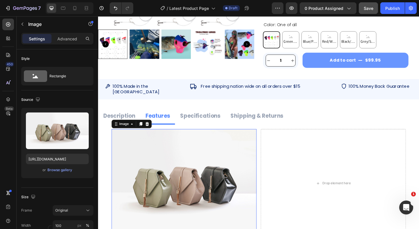
scroll to position [254, 0]
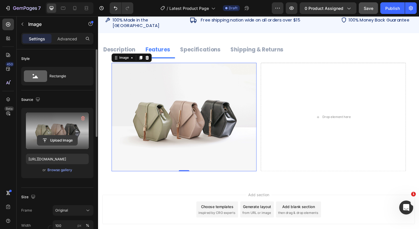
click at [67, 140] on input "file" at bounding box center [57, 140] width 40 height 10
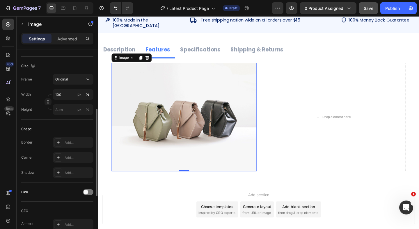
scroll to position [132, 0]
type input "[URL][DOMAIN_NAME]"
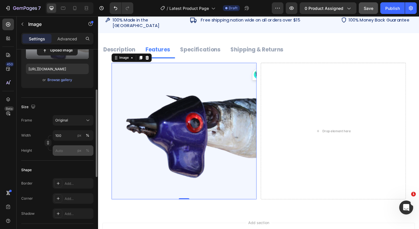
scroll to position [95, 0]
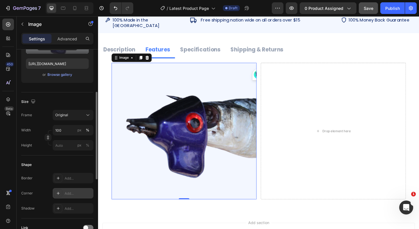
click at [69, 191] on div "Add..." at bounding box center [78, 193] width 27 height 5
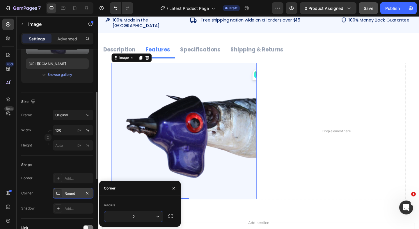
type input "20"
click at [175, 187] on icon "button" at bounding box center [173, 188] width 5 height 5
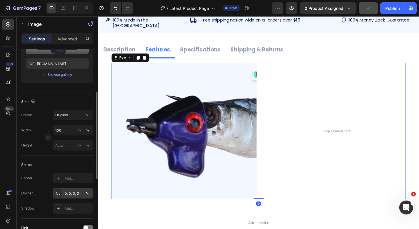
click at [272, 152] on div "Image Drop element here Row 0" at bounding box center [273, 141] width 320 height 149
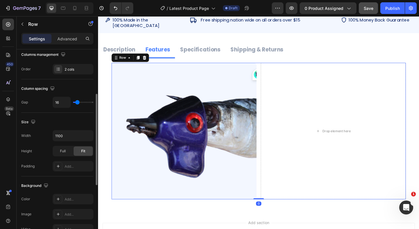
scroll to position [0, 0]
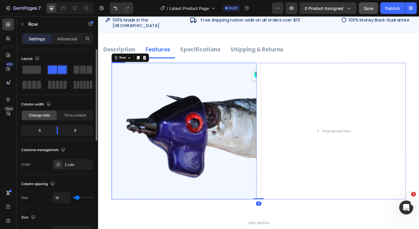
click at [251, 148] on img at bounding box center [192, 141] width 158 height 149
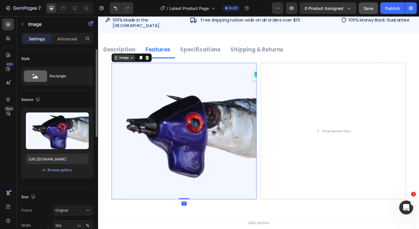
click at [127, 59] on div "Image" at bounding box center [126, 61] width 13 height 5
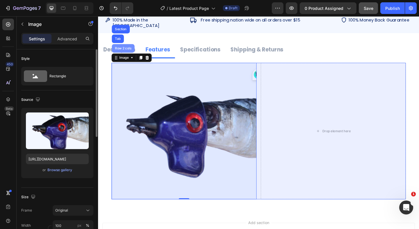
click at [127, 49] on div "Row 2 cols" at bounding box center [125, 50] width 20 height 3
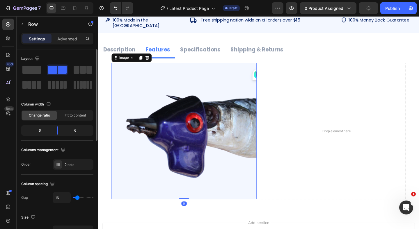
click at [188, 118] on img at bounding box center [192, 141] width 158 height 149
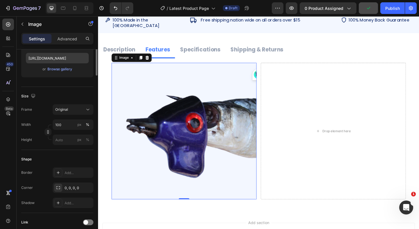
scroll to position [114, 0]
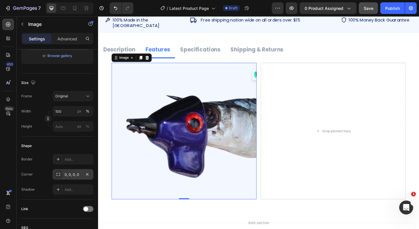
click at [78, 176] on div "0, 0, 0, 0" at bounding box center [73, 174] width 17 height 5
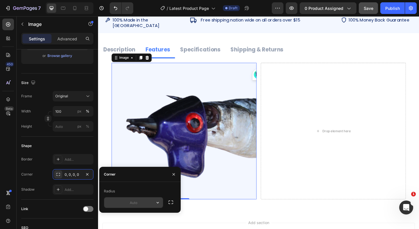
click at [144, 204] on input "text" at bounding box center [133, 202] width 59 height 10
type input "4"
click at [173, 173] on icon "button" at bounding box center [173, 174] width 5 height 5
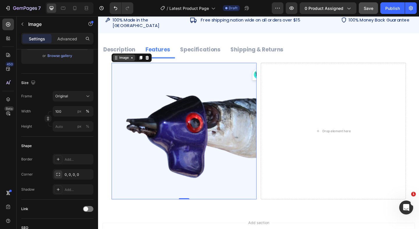
click at [129, 59] on div "Image" at bounding box center [126, 61] width 13 height 5
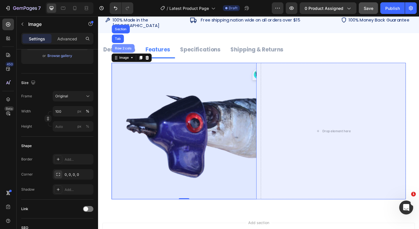
click at [130, 49] on div "Row 2 cols" at bounding box center [125, 50] width 20 height 3
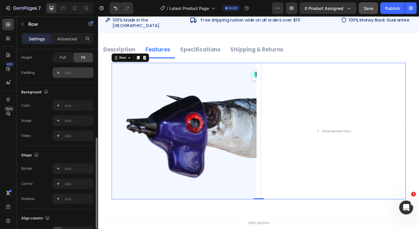
scroll to position [189, 0]
click at [70, 185] on div "Add..." at bounding box center [78, 184] width 27 height 5
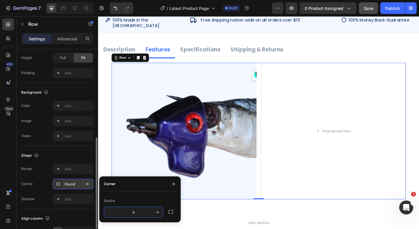
type input "40"
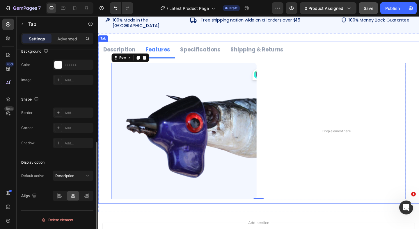
click at [290, 62] on div "CUSTOM RIGGING is available based on angler's preference. These rigs can be mad…" at bounding box center [272, 141] width 349 height 158
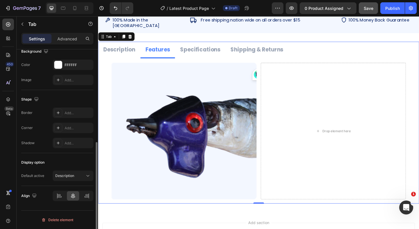
scroll to position [0, 0]
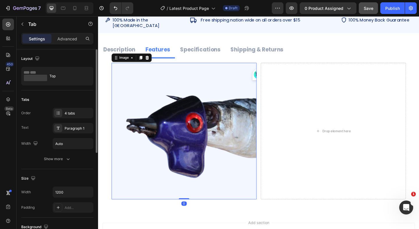
click at [215, 119] on img at bounding box center [192, 141] width 158 height 149
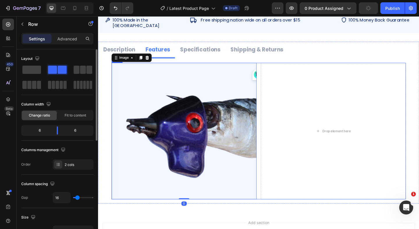
click at [272, 113] on div "Image 0 Drop element here Row" at bounding box center [273, 141] width 320 height 149
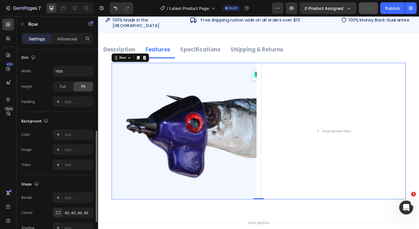
scroll to position [165, 0]
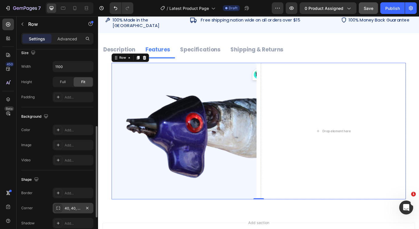
click at [74, 209] on div "40, 40, 40, 40" at bounding box center [73, 208] width 17 height 5
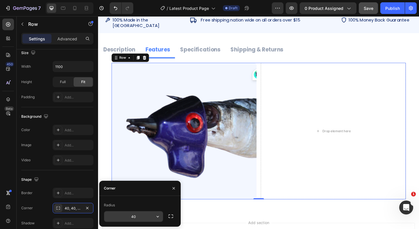
click at [147, 219] on input "40" at bounding box center [133, 216] width 59 height 10
type input "100"
click at [173, 188] on icon "button" at bounding box center [173, 188] width 5 height 5
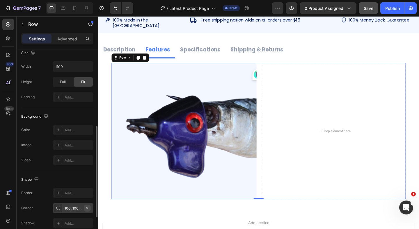
click at [87, 208] on icon "button" at bounding box center [87, 208] width 2 height 2
click at [231, 127] on img at bounding box center [192, 141] width 158 height 149
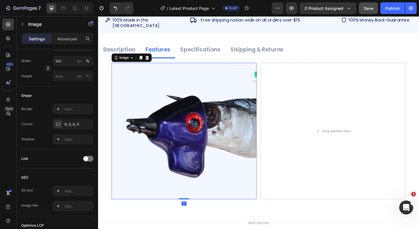
scroll to position [0, 0]
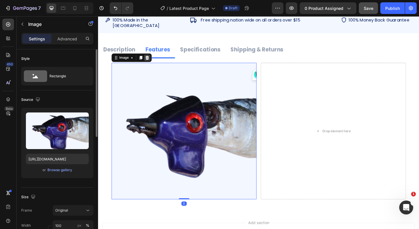
click at [151, 59] on icon at bounding box center [151, 61] width 4 height 4
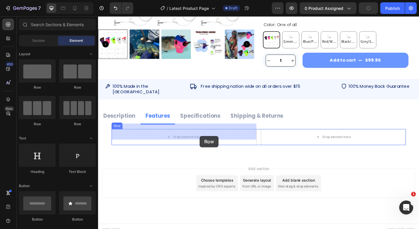
drag, startPoint x: 135, startPoint y: 91, endPoint x: 208, endPoint y: 147, distance: 91.5
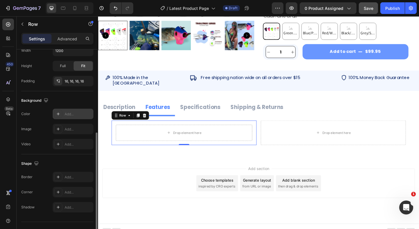
scroll to position [148, 0]
click at [67, 192] on div "Add..." at bounding box center [78, 191] width 27 height 5
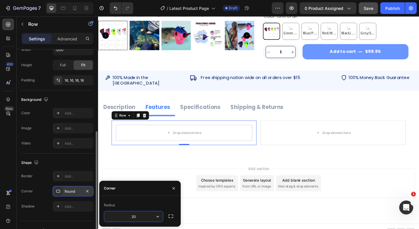
type input "2"
type input "4"
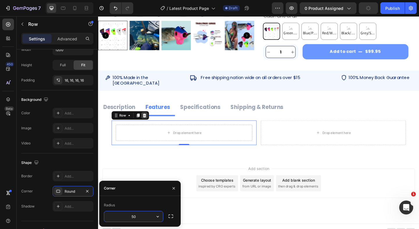
type input "0"
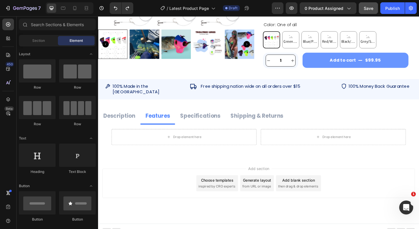
scroll to position [254, 0]
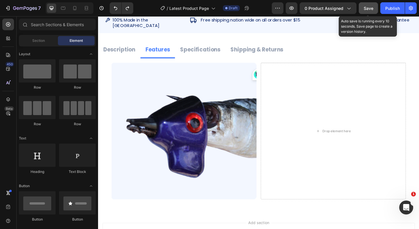
click at [363, 8] on button "Save" at bounding box center [367, 8] width 19 height 12
